Goal: Task Accomplishment & Management: Use online tool/utility

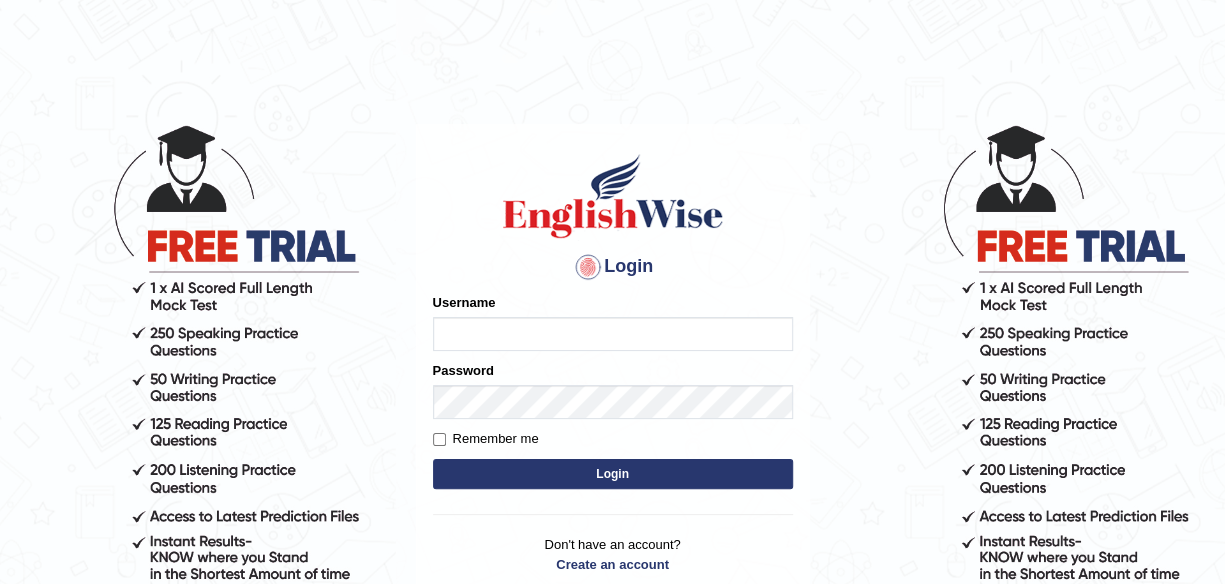
type input "maliny"
click at [636, 487] on button "Login" at bounding box center [613, 474] width 360 height 30
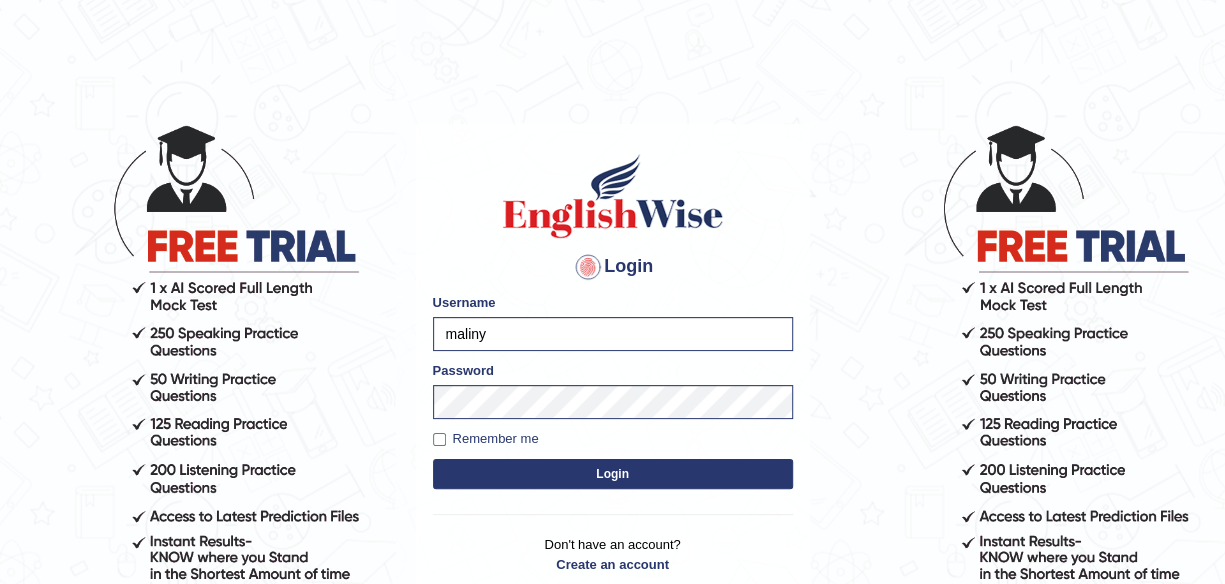
click at [629, 474] on button "Login" at bounding box center [613, 474] width 360 height 30
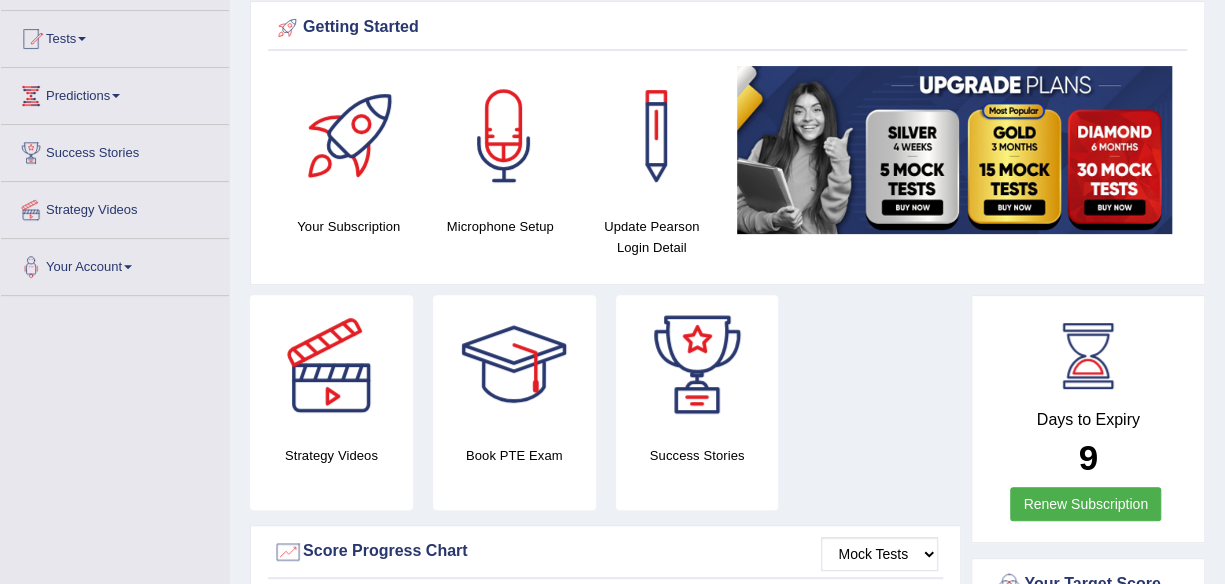
scroll to position [200, 0]
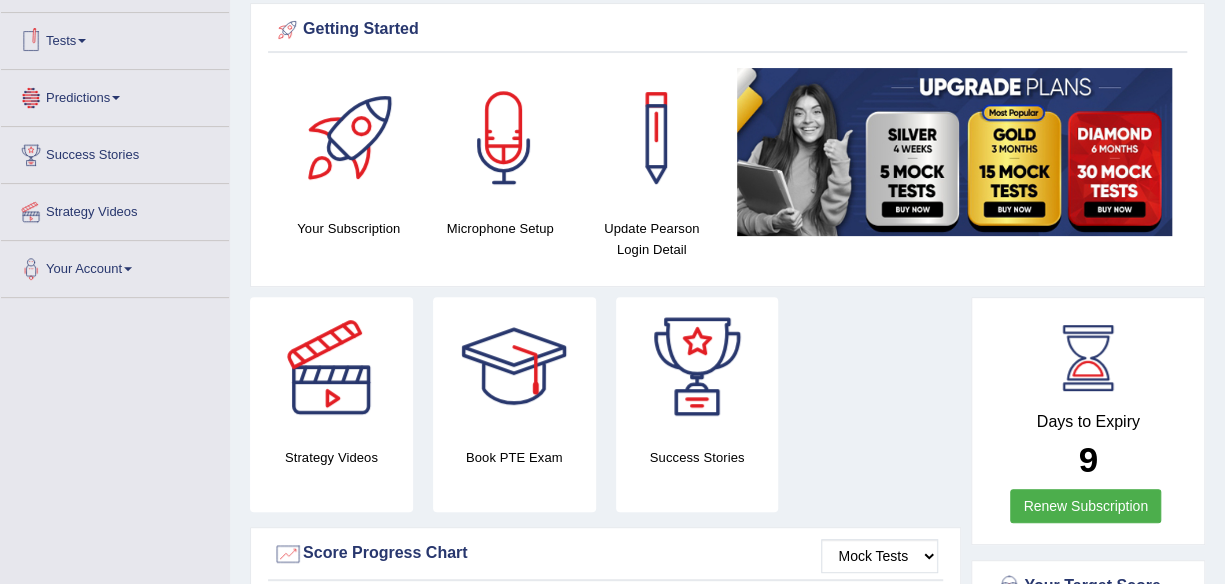
click at [86, 39] on span at bounding box center [82, 41] width 8 height 4
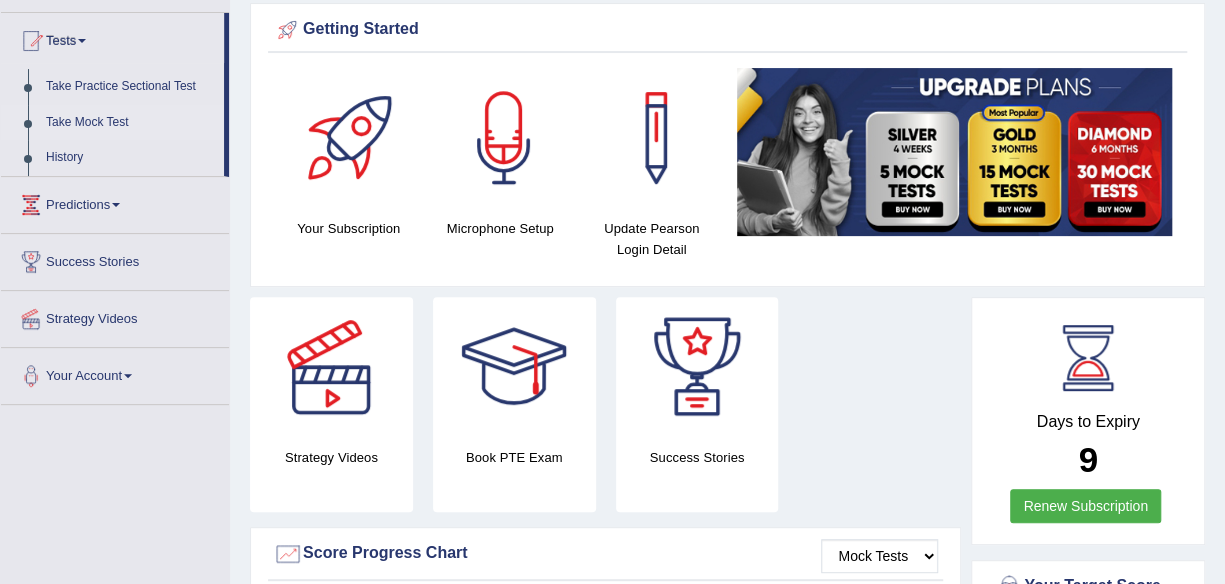
click at [120, 120] on link "Take Mock Test" at bounding box center [130, 123] width 187 height 36
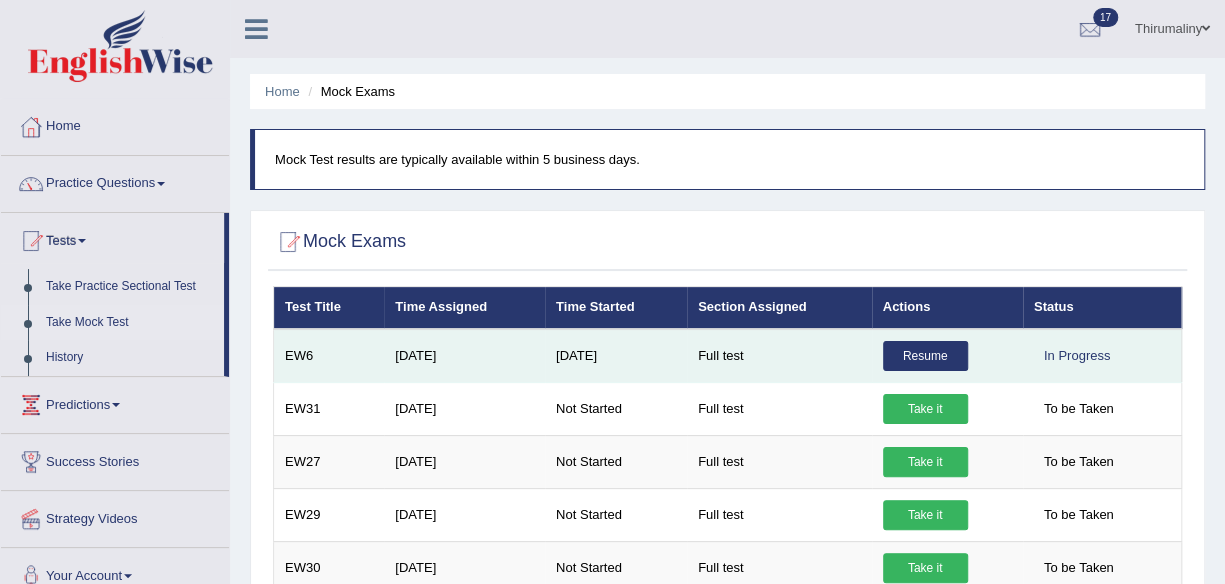
click at [933, 346] on link "Resume" at bounding box center [925, 356] width 85 height 30
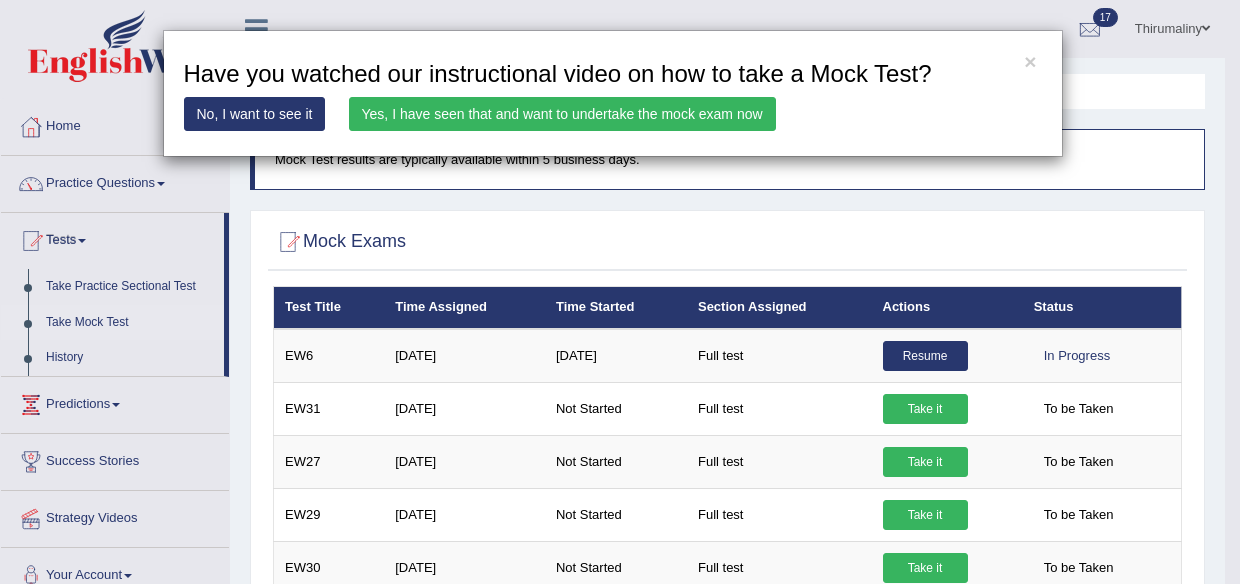
click at [701, 106] on link "Yes, I have seen that and want to undertake the mock exam now" at bounding box center [562, 114] width 427 height 34
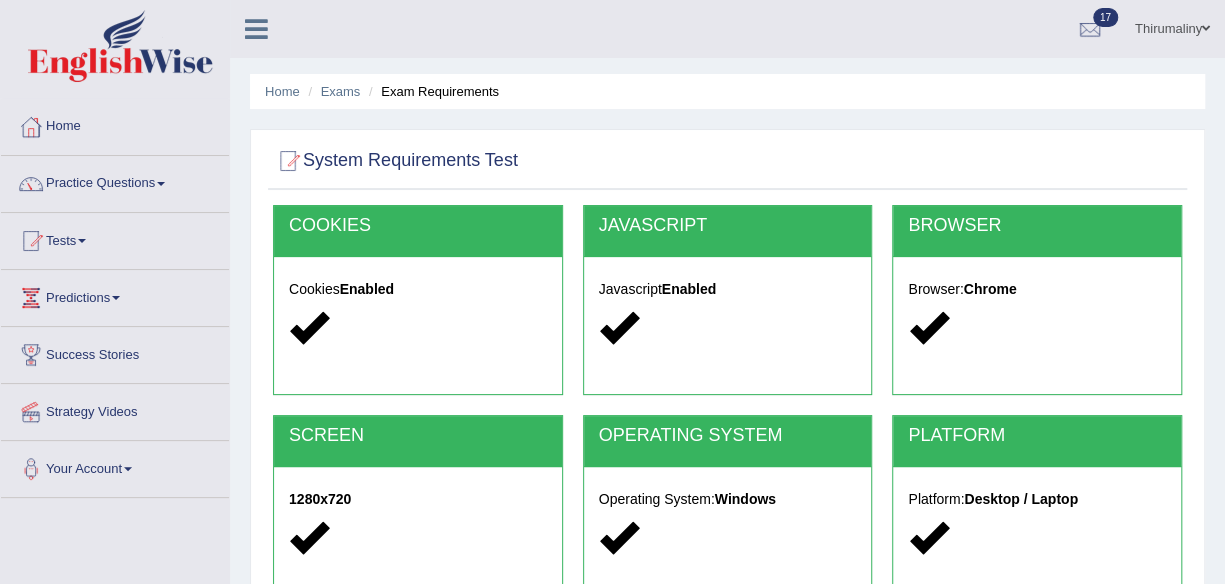
click at [1046, 342] on div at bounding box center [1037, 328] width 258 height 43
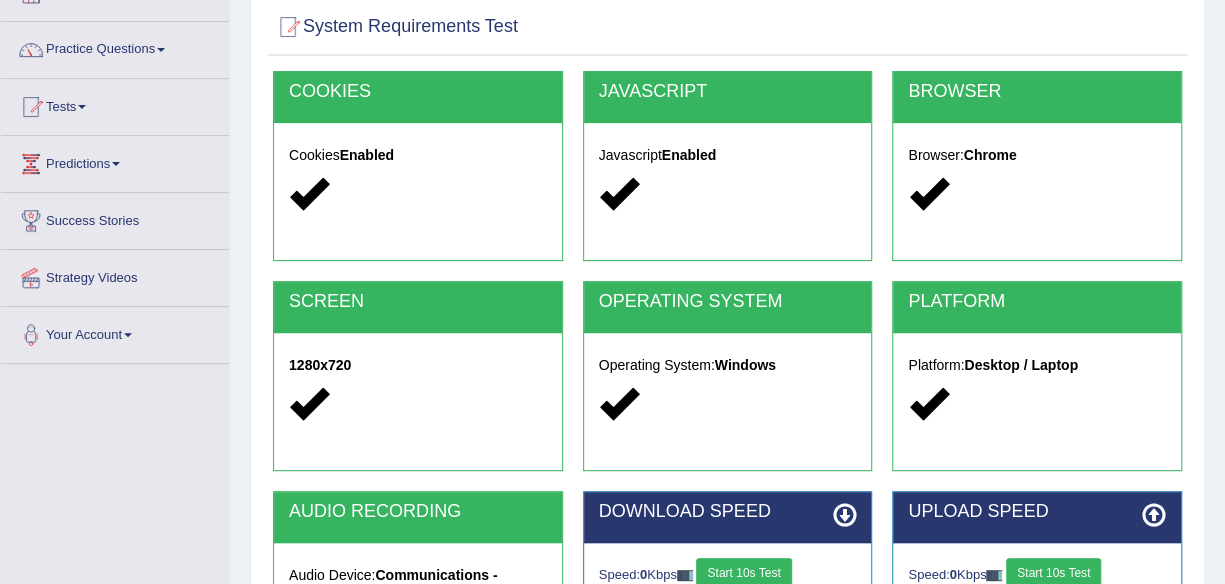
scroll to position [466, 0]
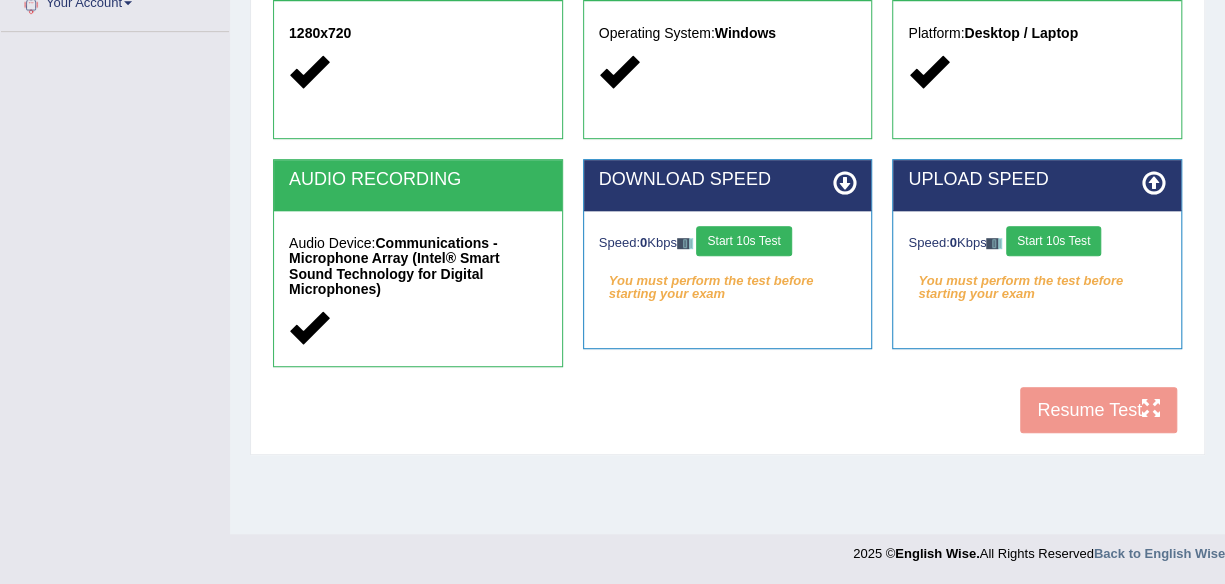
click at [767, 250] on button "Start 10s Test" at bounding box center [743, 241] width 95 height 30
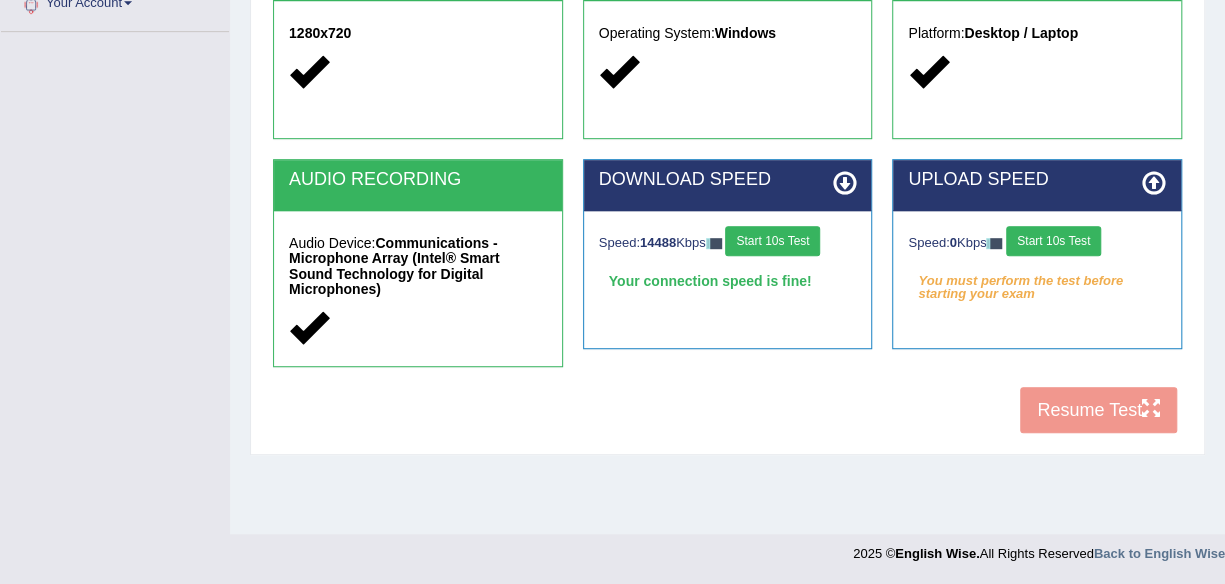
click at [1062, 248] on button "Start 10s Test" at bounding box center [1053, 241] width 95 height 30
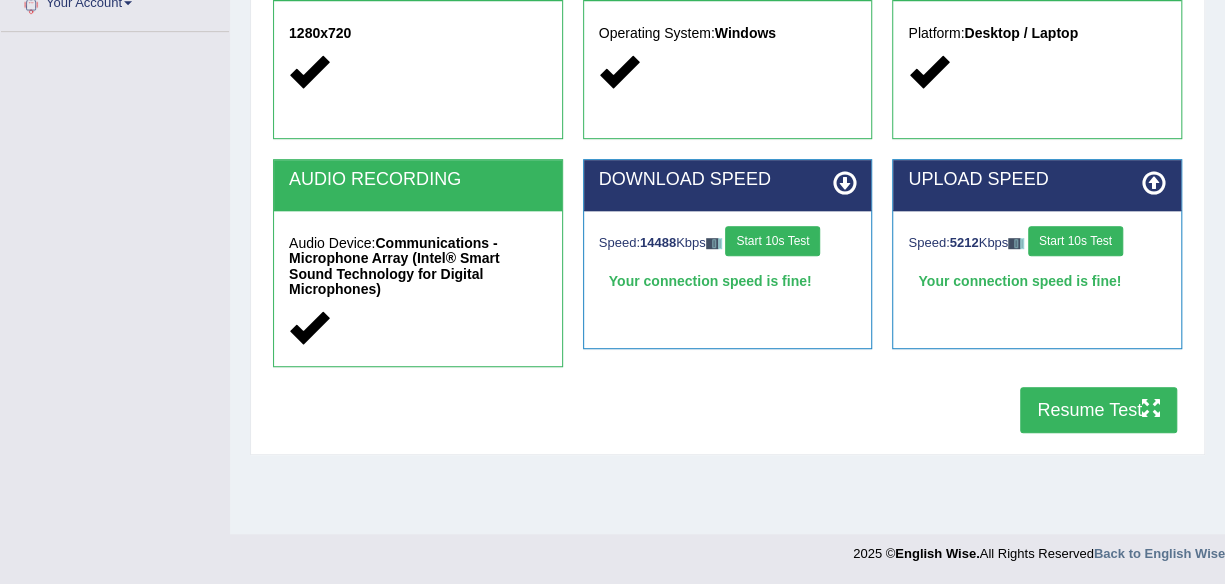
click at [1096, 399] on button "Resume Test" at bounding box center [1098, 410] width 157 height 46
